Goal: Find specific page/section: Find specific page/section

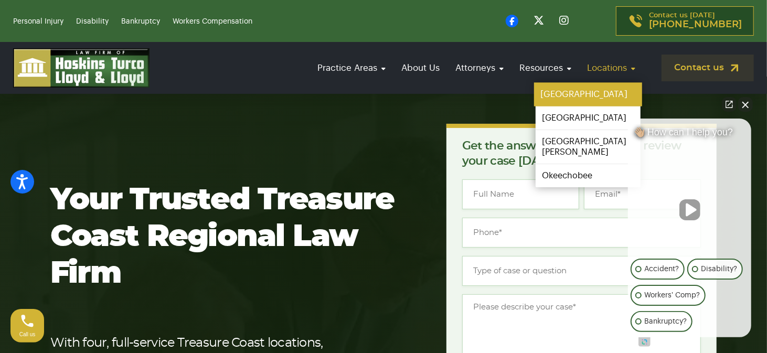
click at [591, 94] on link "[GEOGRAPHIC_DATA]" at bounding box center [588, 95] width 108 height 24
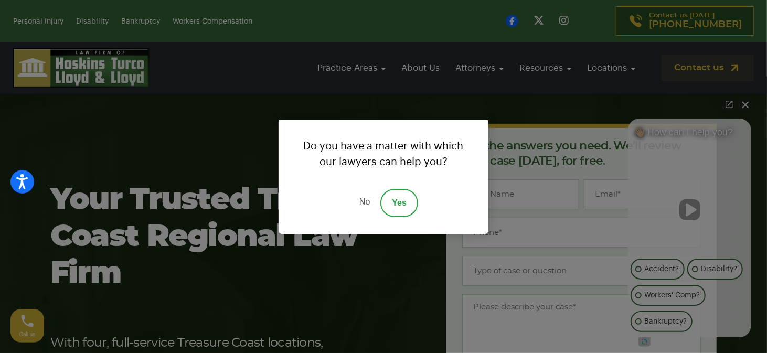
click at [370, 204] on link "No" at bounding box center [364, 203] width 31 height 28
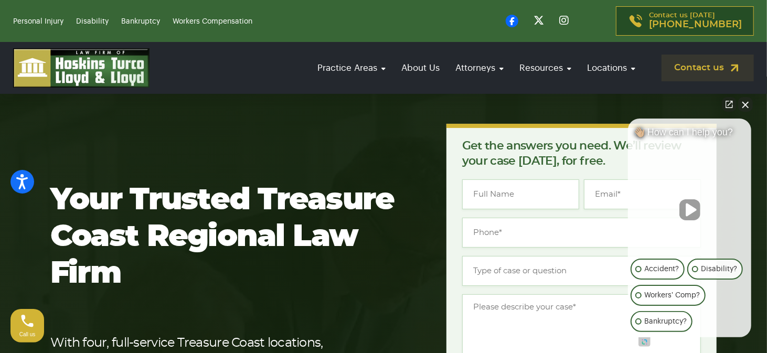
click at [746, 105] on button "Close Intaker Chat Widget" at bounding box center [745, 104] width 15 height 15
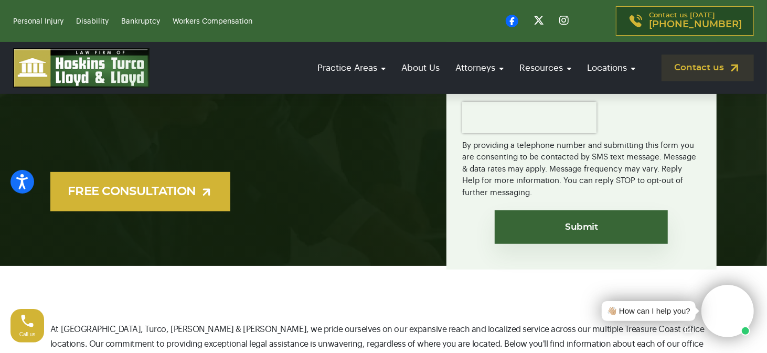
scroll to position [315, 0]
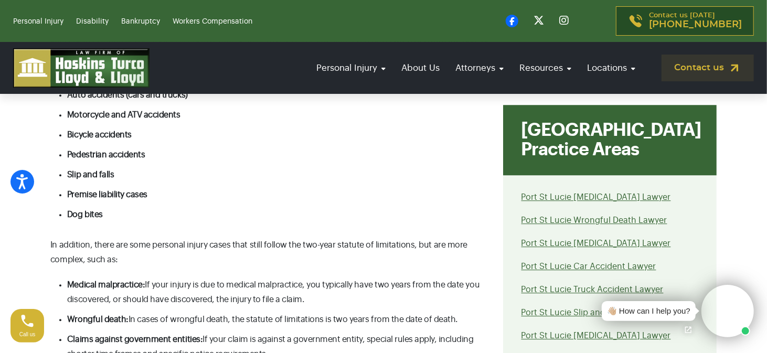
scroll to position [4405, 0]
